Goal: Task Accomplishment & Management: Complete application form

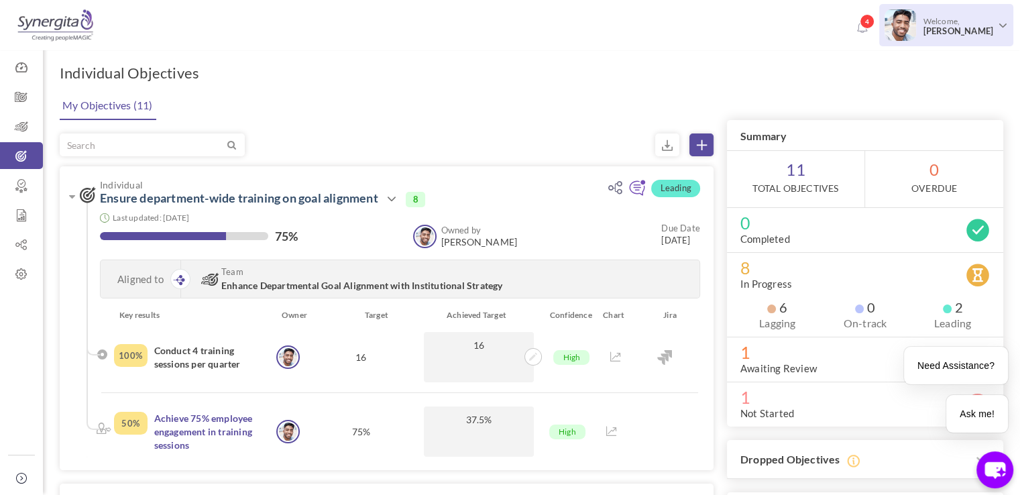
click at [945, 19] on span "Welcome, Frank N" at bounding box center [956, 26] width 80 height 34
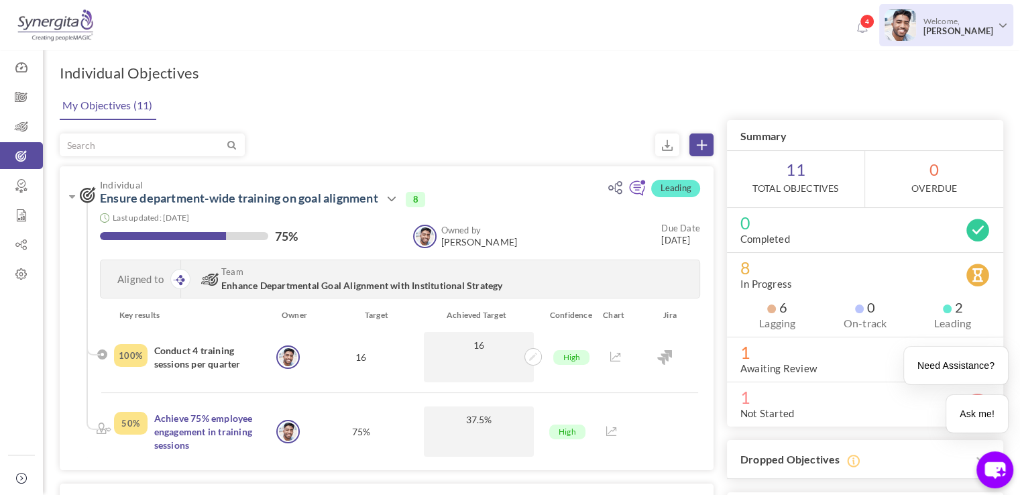
click at [945, 30] on span "Frank N" at bounding box center [958, 31] width 70 height 10
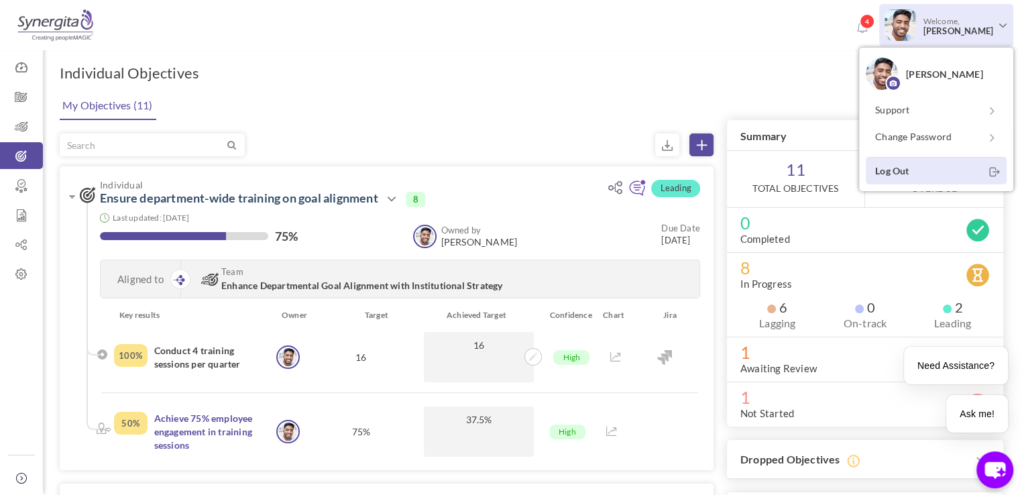
click at [877, 180] on link "Log Out" at bounding box center [936, 170] width 141 height 27
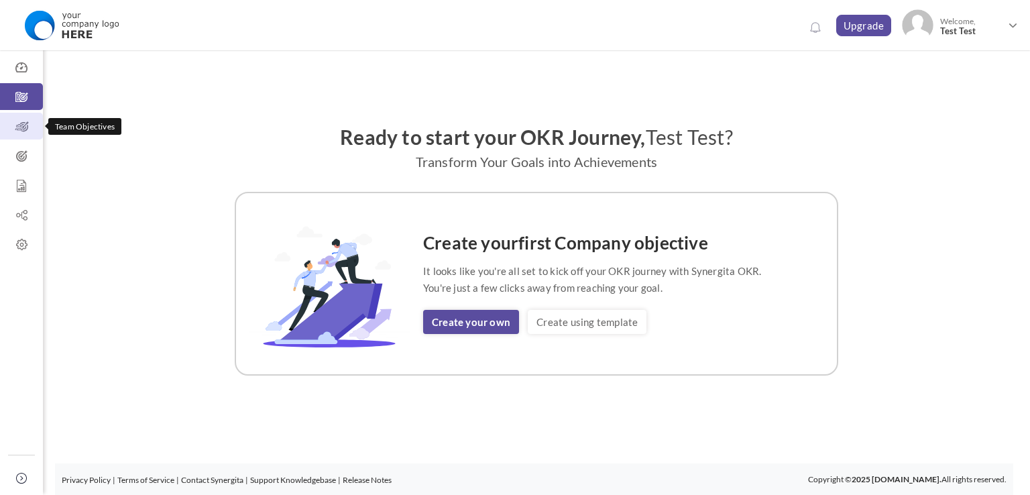
click at [24, 125] on icon at bounding box center [21, 126] width 43 height 13
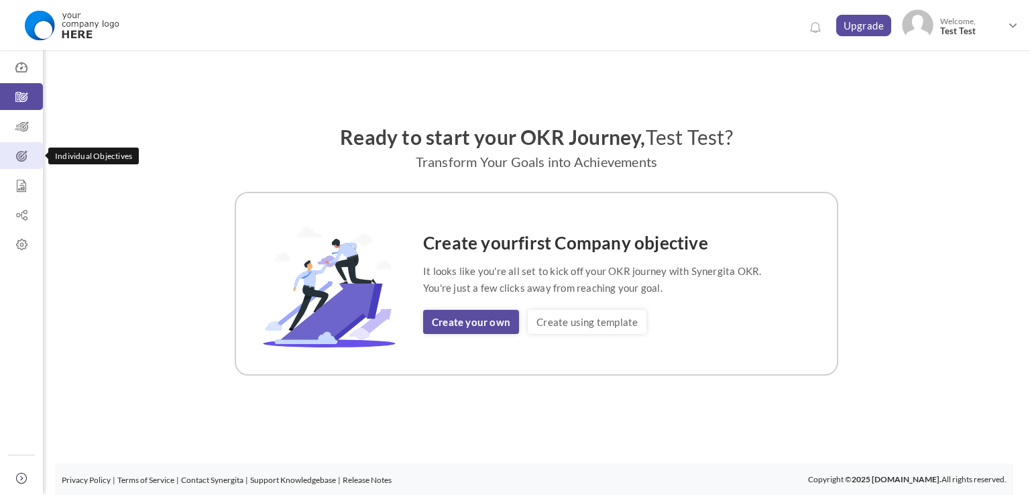
click at [16, 156] on icon at bounding box center [21, 156] width 43 height 13
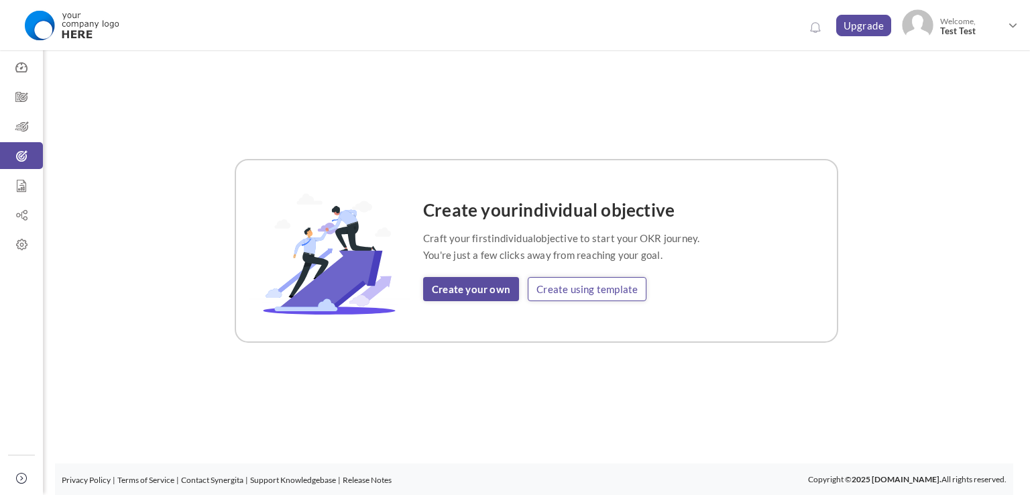
click at [559, 282] on link "Create using template" at bounding box center [587, 289] width 119 height 24
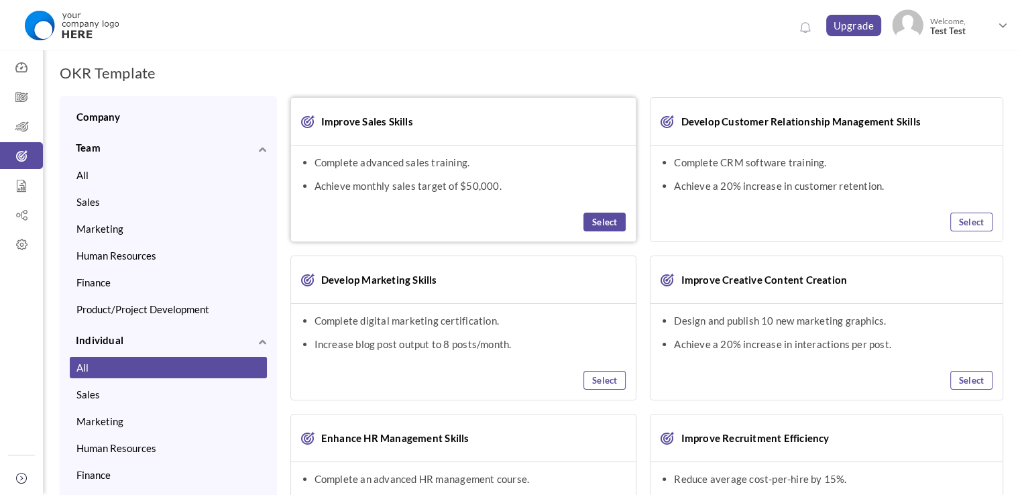
click at [614, 226] on link "Select" at bounding box center [604, 222] width 42 height 19
click at [990, 82] on link "View Selected OKR (1)" at bounding box center [953, 76] width 99 height 24
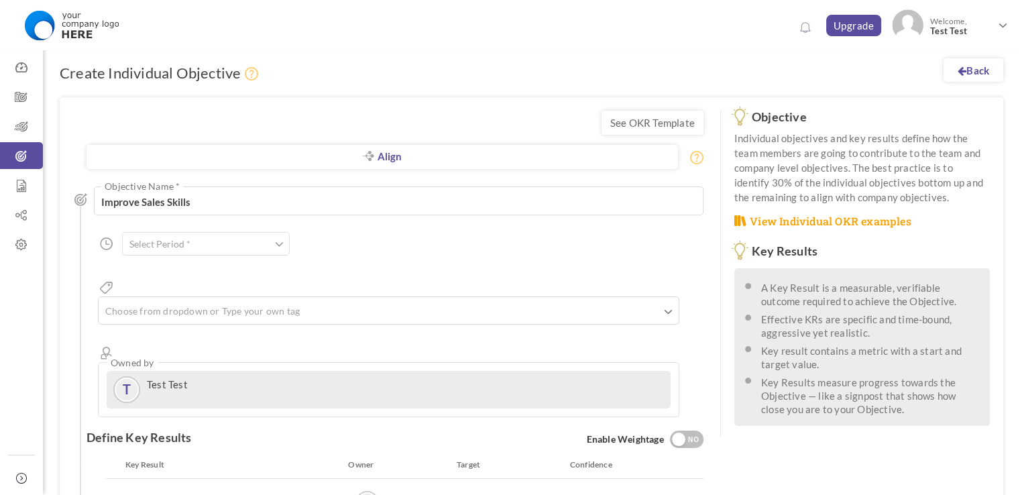
scroll to position [286, 0]
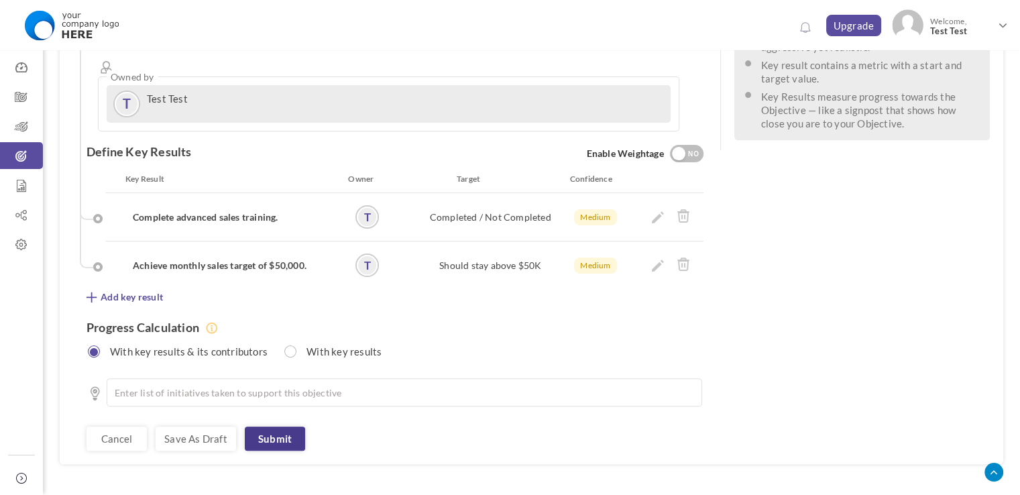
click at [284, 426] on link "Submit" at bounding box center [275, 438] width 60 height 24
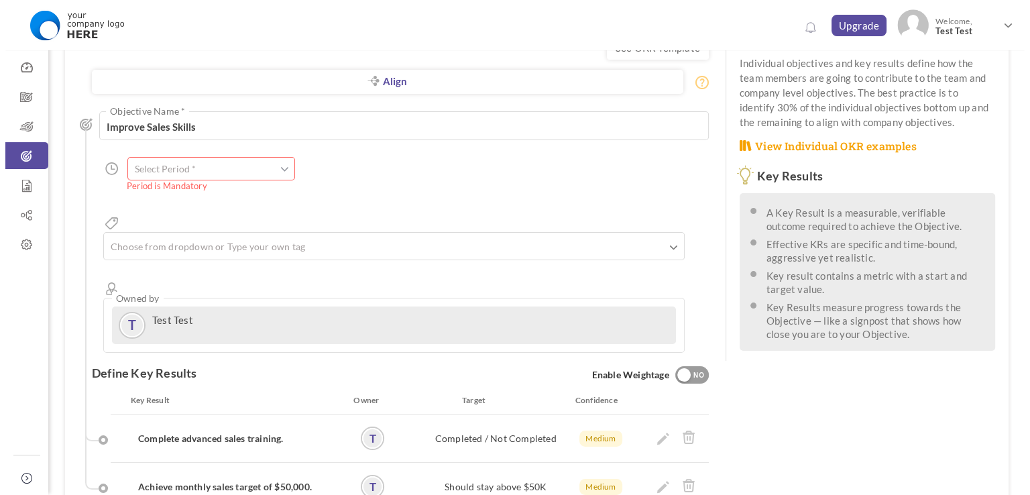
scroll to position [50, 0]
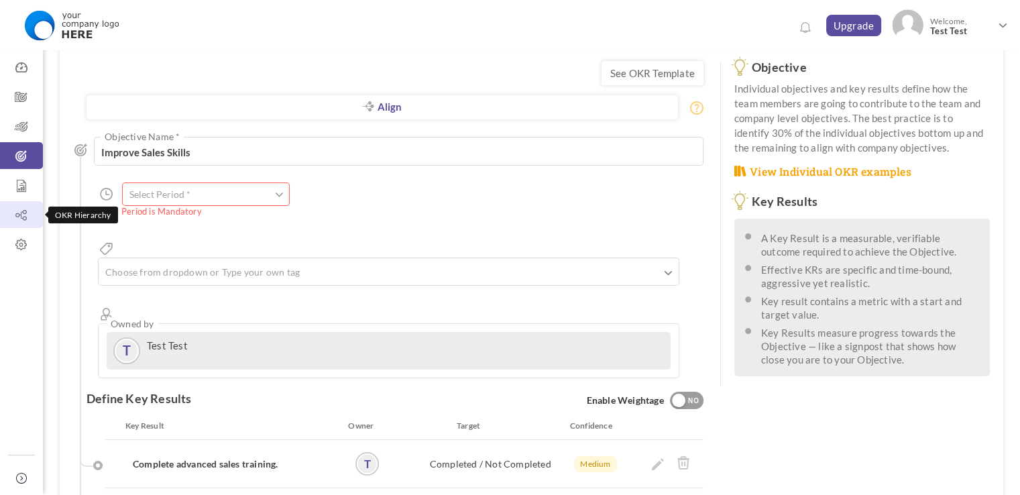
click at [15, 218] on icon at bounding box center [21, 215] width 43 height 13
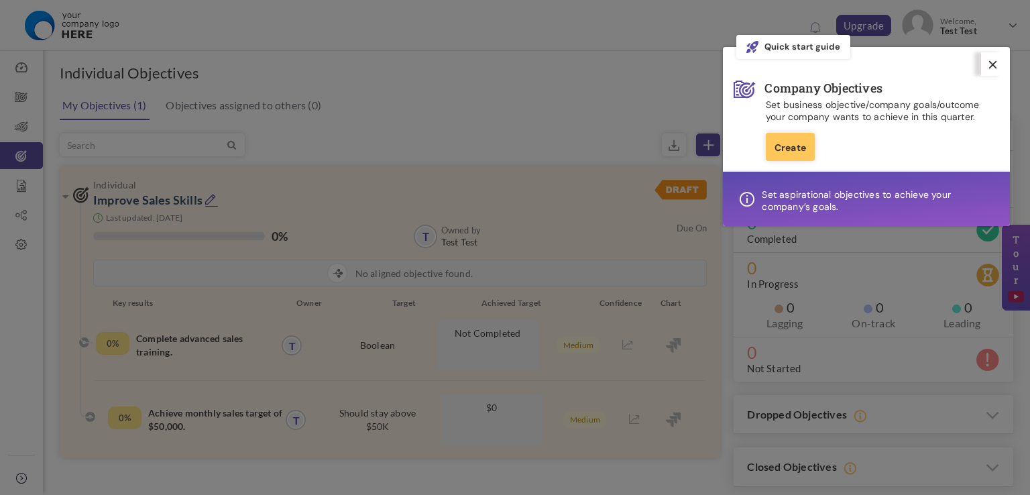
click at [988, 70] on link at bounding box center [992, 63] width 23 height 23
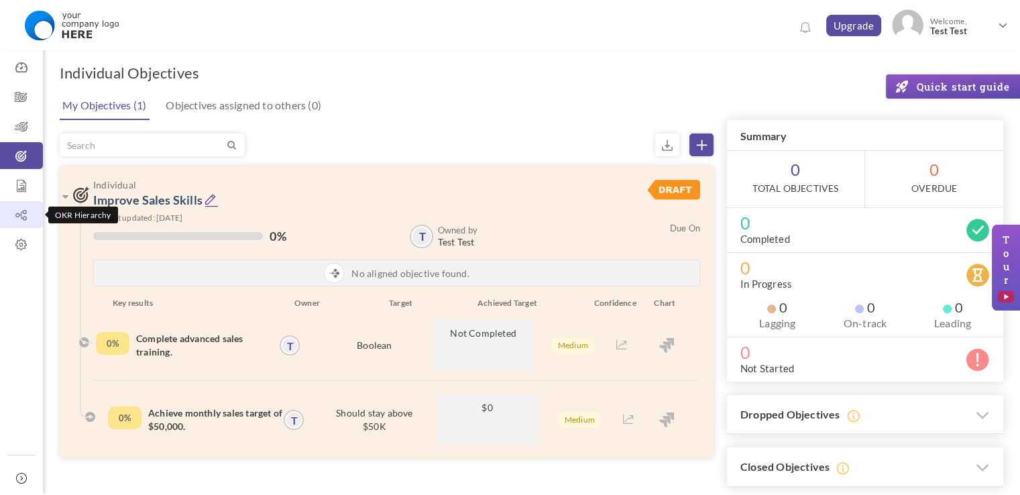
click at [23, 218] on icon at bounding box center [21, 215] width 43 height 13
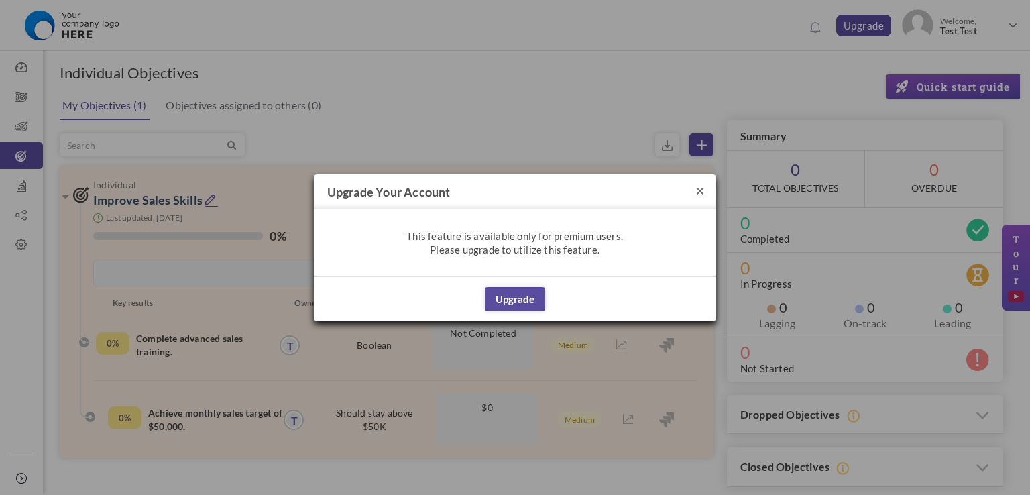
click at [699, 189] on button "×" at bounding box center [700, 190] width 8 height 14
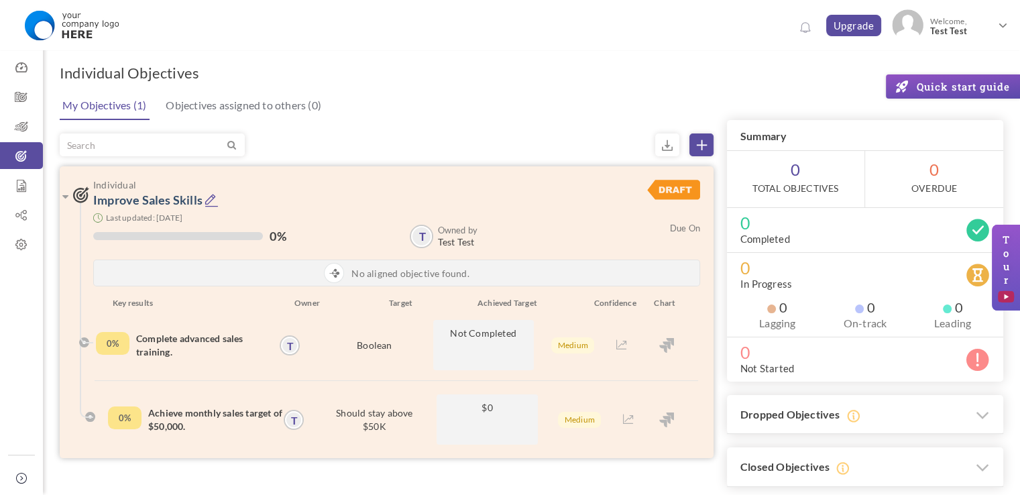
drag, startPoint x: 664, startPoint y: 336, endPoint x: 666, endPoint y: 351, distance: 14.9
click at [666, 351] on div at bounding box center [667, 345] width 62 height 50
click at [666, 351] on img at bounding box center [666, 345] width 15 height 15
